Goal: Transaction & Acquisition: Subscribe to service/newsletter

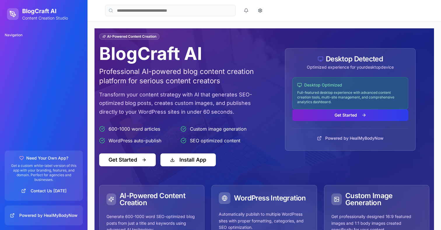
click at [360, 120] on button "Get Started" at bounding box center [350, 115] width 116 height 12
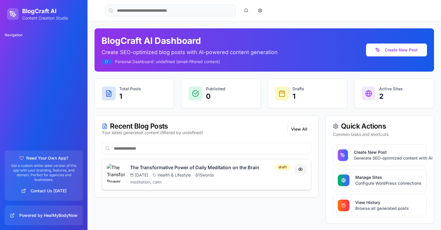
click at [301, 171] on button at bounding box center [301, 169] width 12 height 11
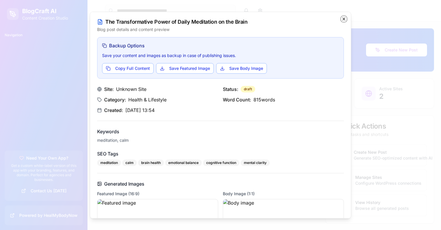
click at [344, 19] on icon "button" at bounding box center [344, 19] width 2 height 2
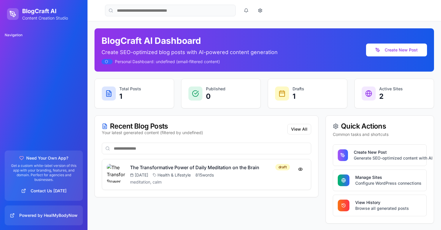
click at [13, 38] on div "Navigation" at bounding box center [43, 34] width 83 height 9
click at [13, 36] on div "Navigation" at bounding box center [43, 34] width 83 height 9
click at [15, 52] on div "Navigation" at bounding box center [44, 87] width 88 height 118
click at [17, 70] on div "Navigation" at bounding box center [44, 87] width 88 height 118
click at [17, 78] on div "Navigation" at bounding box center [44, 87] width 88 height 118
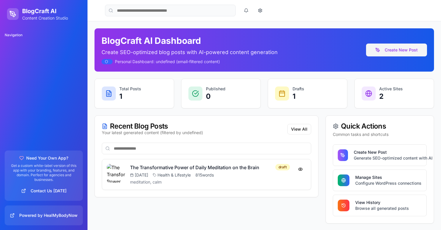
click at [391, 46] on button "Create New Post" at bounding box center [396, 49] width 61 height 13
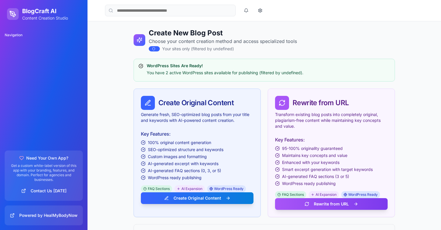
click at [155, 17] on header "Toggle Sidebar" at bounding box center [265, 10] width 354 height 21
click at [141, 13] on input at bounding box center [170, 11] width 131 height 12
click at [21, 36] on div "Navigation" at bounding box center [43, 34] width 83 height 9
click at [21, 11] on div "BlogCraft AI Content Creation Studio" at bounding box center [44, 14] width 74 height 14
click at [37, 11] on h1 "BlogCraft AI" at bounding box center [45, 11] width 46 height 8
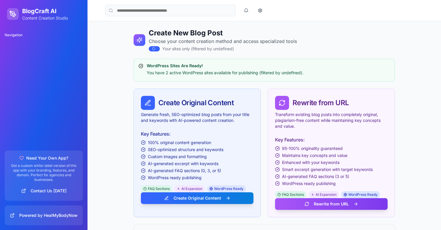
click at [9, 13] on div at bounding box center [13, 14] width 12 height 12
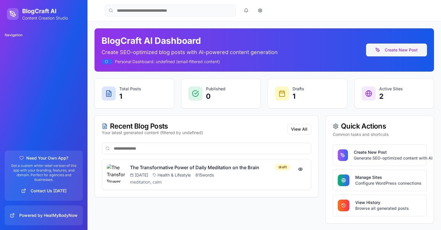
click at [414, 49] on button "Create New Post" at bounding box center [396, 49] width 61 height 13
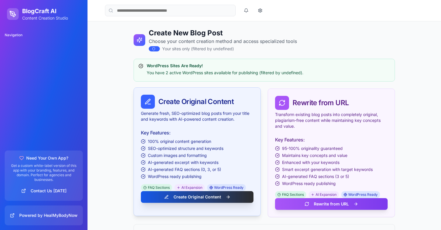
click at [188, 197] on button "Create Original Content" at bounding box center [197, 197] width 113 height 12
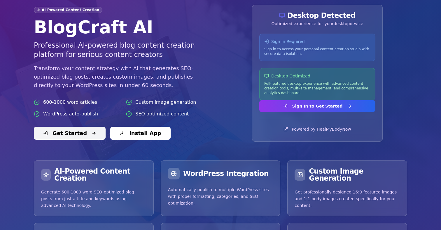
click at [83, 133] on button "Get Started" at bounding box center [70, 133] width 72 height 13
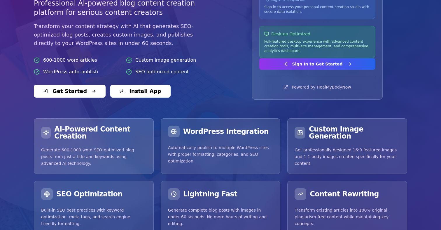
click at [102, 140] on div "AI-Powered Content Creation" at bounding box center [93, 133] width 119 height 28
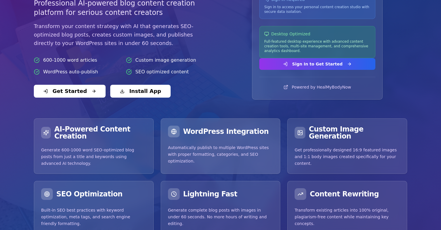
click at [231, 135] on div "WordPress Integration" at bounding box center [220, 132] width 105 height 12
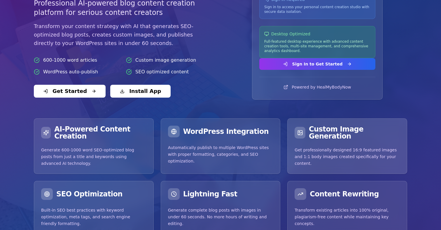
click at [375, 134] on div "Custom Image Generation" at bounding box center [347, 133] width 105 height 14
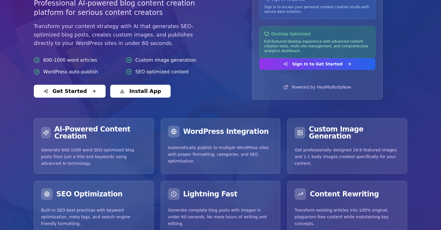
click at [367, 173] on div "AI-Powered Content Creation Generate 600-1000 word SEO-optimized blog posts fro…" at bounding box center [221, 176] width 374 height 116
click at [267, 175] on div "AI-Powered Content Creation Generate 600-1000 word SEO-optimized blog posts fro…" at bounding box center [221, 176] width 374 height 116
click at [120, 175] on div "AI-Powered Content Creation Generate 600-1000 word SEO-optimized blog posts fro…" at bounding box center [221, 176] width 374 height 116
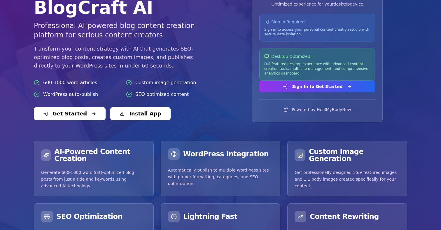
scroll to position [0, 0]
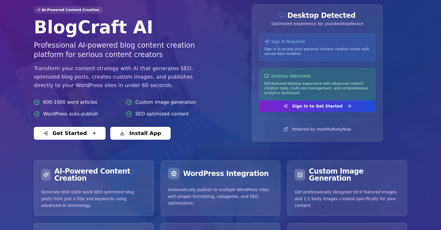
click at [334, 110] on button "Sign In to Get Started" at bounding box center [317, 106] width 116 height 12
